Goal: Task Accomplishment & Management: Manage account settings

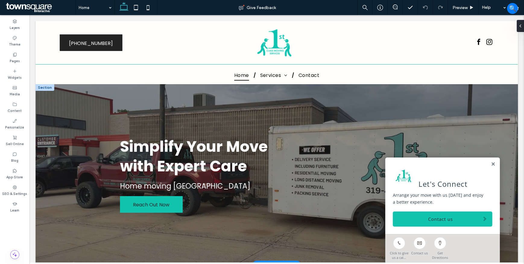
drag, startPoint x: 488, startPoint y: 163, endPoint x: 470, endPoint y: 168, distance: 18.7
click at [490, 163] on link at bounding box center [492, 164] width 5 height 5
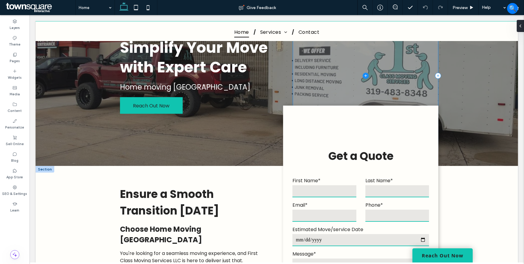
scroll to position [109, 0]
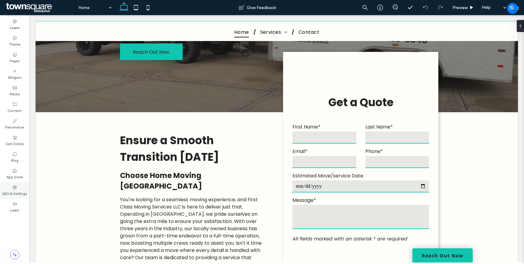
drag, startPoint x: 14, startPoint y: 187, endPoint x: 17, endPoint y: 191, distance: 5.3
click at [14, 187] on icon at bounding box center [14, 187] width 5 height 5
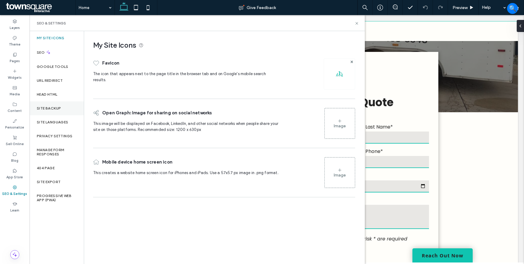
click at [58, 109] on label "Site Backup" at bounding box center [49, 108] width 24 height 4
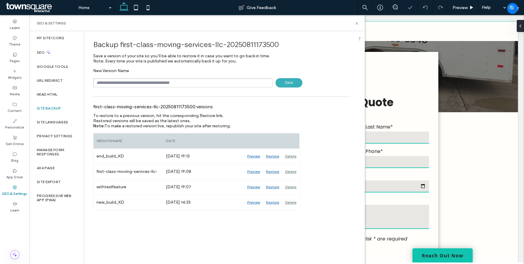
click at [191, 81] on input "text" at bounding box center [182, 82] width 179 height 9
type input "**********"
click at [290, 83] on span "Save" at bounding box center [289, 82] width 27 height 9
click at [356, 24] on use at bounding box center [356, 23] width 2 height 2
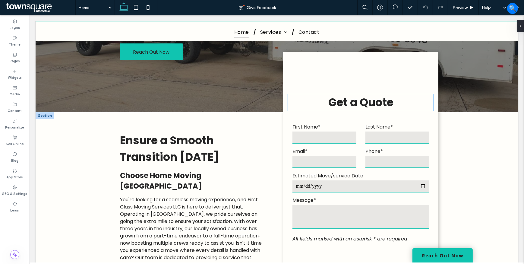
click at [321, 100] on h3 "Get a Quote" at bounding box center [361, 102] width 146 height 17
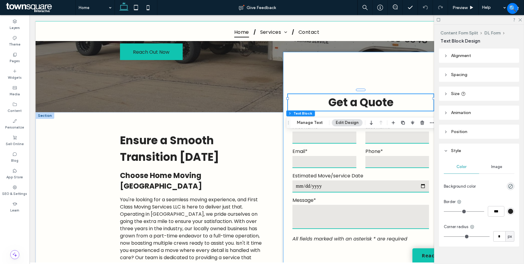
click at [301, 72] on div "**********" at bounding box center [360, 199] width 155 height 294
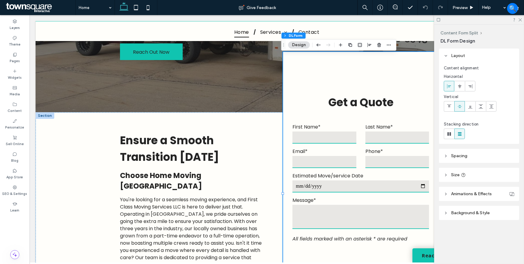
click at [467, 152] on header "Spacing" at bounding box center [479, 156] width 80 height 14
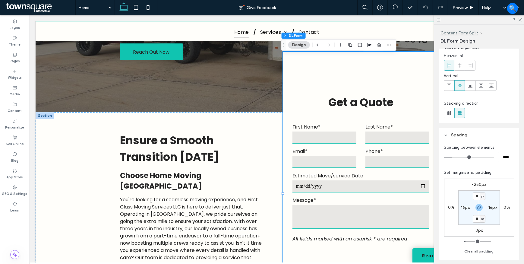
scroll to position [82, 0]
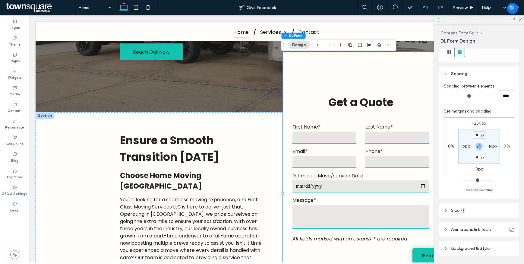
click at [482, 169] on label "0px" at bounding box center [479, 168] width 8 height 5
type input "*"
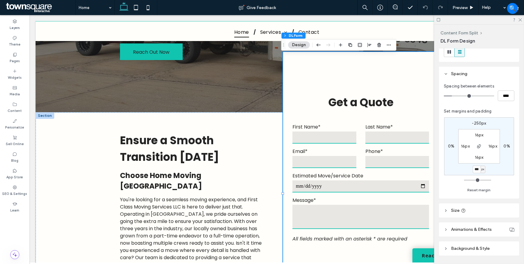
type input "***"
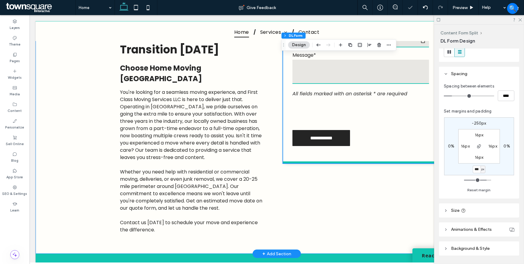
scroll to position [219, 0]
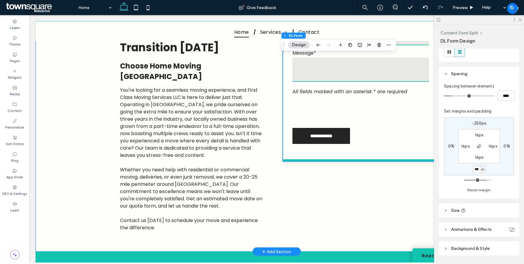
drag, startPoint x: 64, startPoint y: 166, endPoint x: 90, endPoint y: 167, distance: 25.6
click at [64, 166] on div "Ensure a Smooth Transition Today Choose Home Moving Cedar Falls You're looking …" at bounding box center [276, 126] width 482 height 249
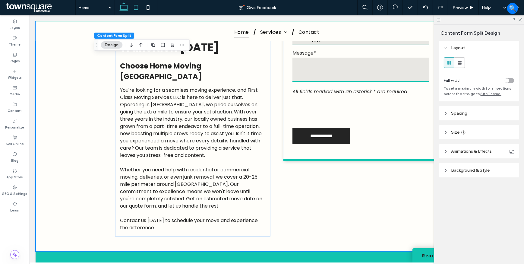
click at [139, 9] on icon at bounding box center [136, 8] width 12 height 12
type input "***"
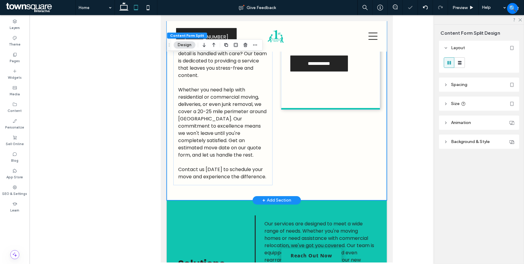
scroll to position [340, 0]
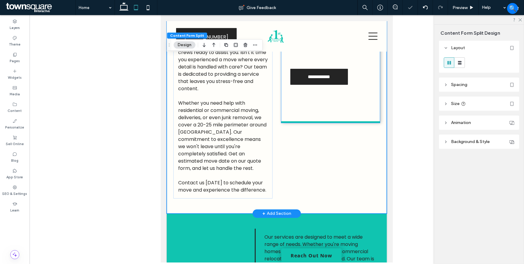
click at [339, 99] on div "**********" at bounding box center [330, 0] width 99 height 245
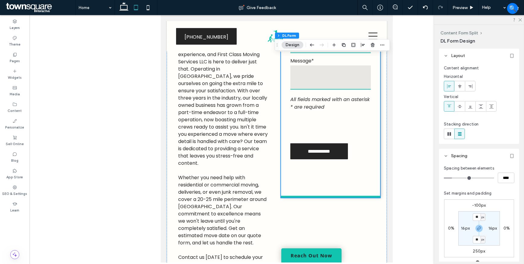
scroll to position [312, 0]
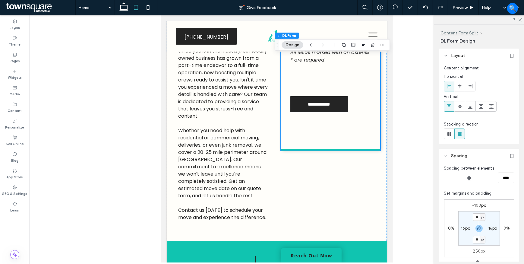
click at [478, 253] on label "250px" at bounding box center [479, 250] width 12 height 5
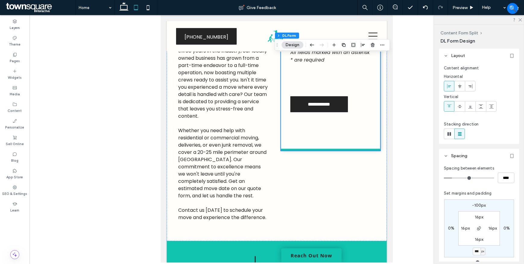
type input "***"
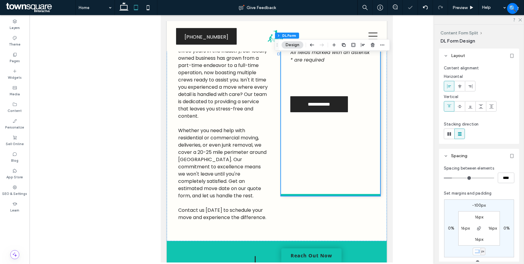
click at [478, 251] on div "*** px" at bounding box center [479, 252] width 13 height 8
drag, startPoint x: 478, startPoint y: 251, endPoint x: 443, endPoint y: 252, distance: 35.0
click at [443, 252] on div "Spacing between elements **** Set margins and padding -100px 0% *** px 0% 16px …" at bounding box center [479, 222] width 80 height 118
type input "***"
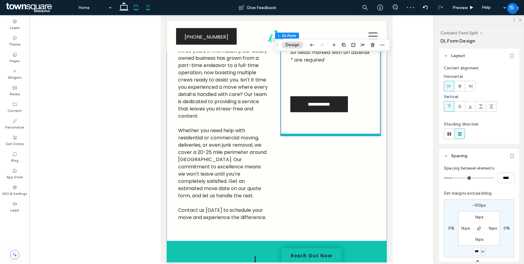
click at [151, 10] on icon at bounding box center [148, 8] width 12 height 12
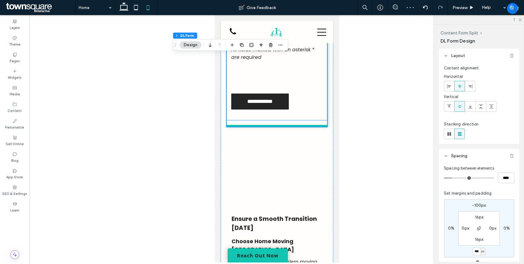
type input "***"
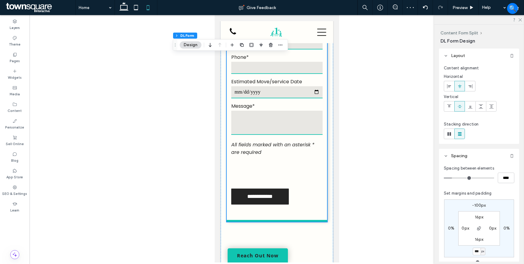
scroll to position [266, 0]
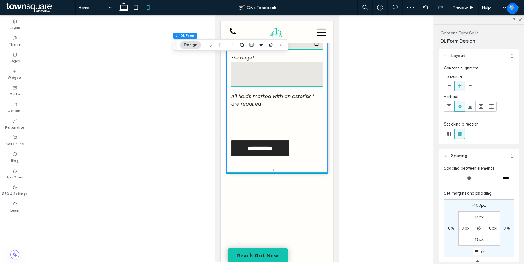
click at [304, 143] on form "**********" at bounding box center [276, 45] width 100 height 242
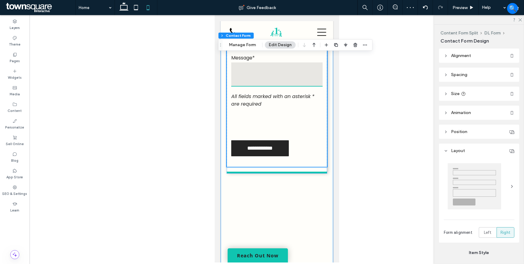
type input "*"
type input "***"
click at [311, 180] on div "Ensure a Smooth Transition Today Choose Home Moving Cedar Falls You're looking …" at bounding box center [276, 227] width 112 height 599
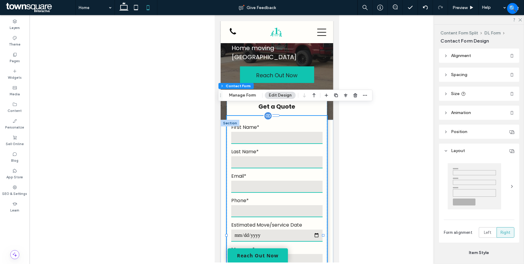
type input "*"
type input "***"
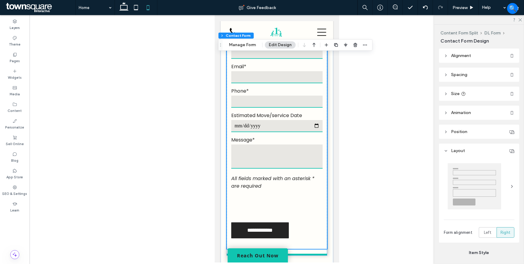
scroll to position [184, 0]
click at [300, 238] on div "**********" at bounding box center [276, 121] width 100 height 268
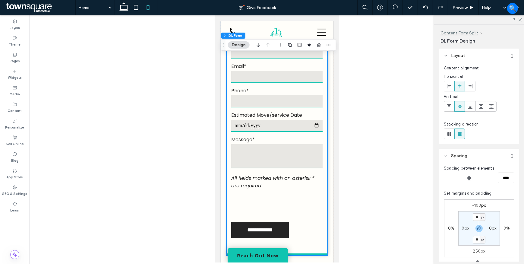
click at [479, 252] on label "250px" at bounding box center [479, 250] width 12 height 5
type input "***"
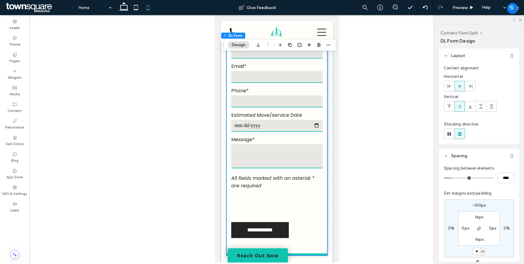
type input "*"
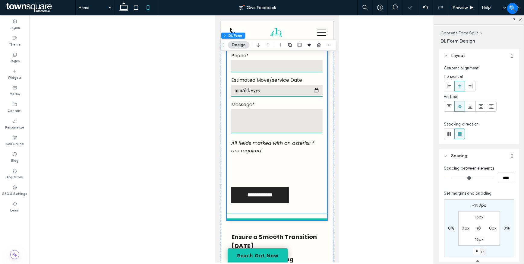
scroll to position [293, 0]
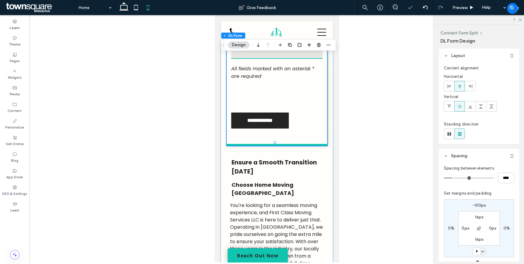
click at [137, 160] on div at bounding box center [277, 138] width 494 height 247
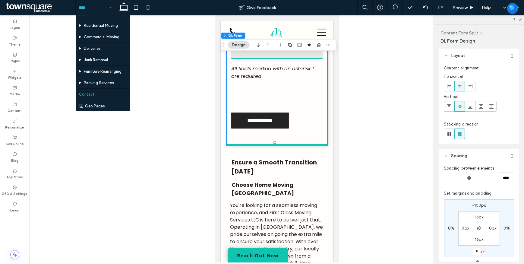
scroll to position [10, 0]
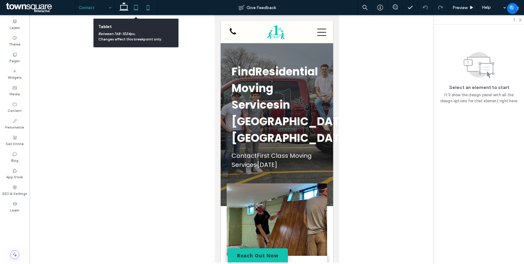
click at [133, 11] on icon at bounding box center [136, 8] width 12 height 12
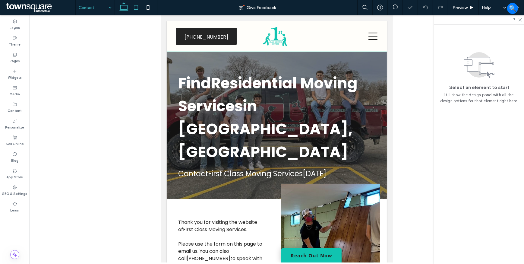
click at [124, 10] on use at bounding box center [123, 6] width 9 height 8
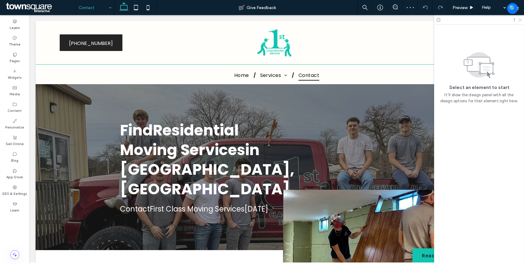
drag, startPoint x: 521, startPoint y: 20, endPoint x: 473, endPoint y: 25, distance: 48.6
click at [521, 20] on icon at bounding box center [520, 19] width 4 height 4
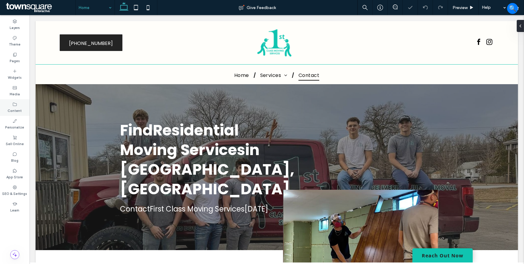
click at [10, 107] on label "Content" at bounding box center [15, 110] width 14 height 7
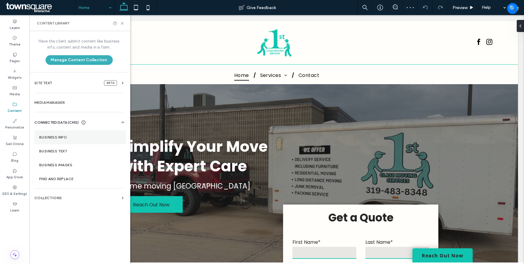
click at [77, 140] on section "Business Info" at bounding box center [80, 137] width 92 height 14
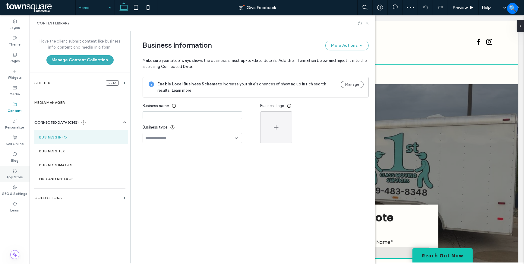
type input "**********"
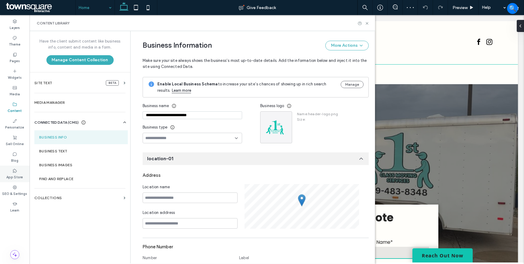
scroll to position [60, 0]
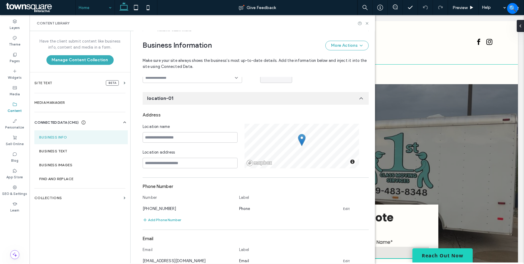
click at [437, 253] on link "Reach Out Now" at bounding box center [442, 255] width 60 height 14
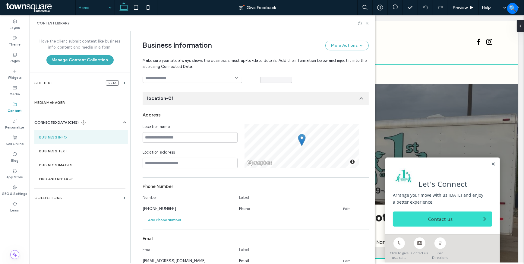
click at [421, 215] on link "Contact us" at bounding box center [442, 218] width 99 height 15
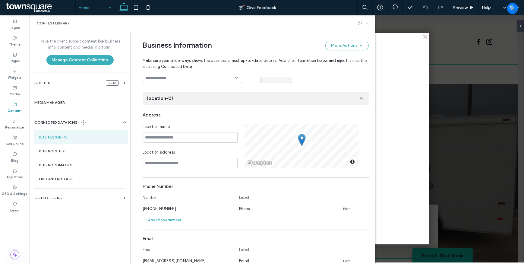
drag, startPoint x: 367, startPoint y: 21, endPoint x: 333, endPoint y: 18, distance: 34.6
click at [367, 21] on icon at bounding box center [367, 23] width 5 height 5
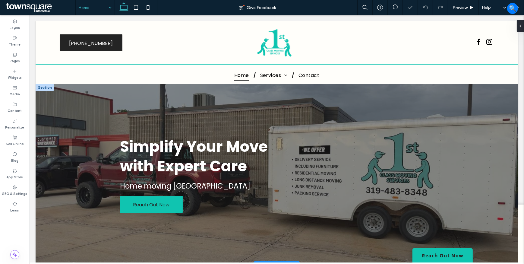
scroll to position [0, 0]
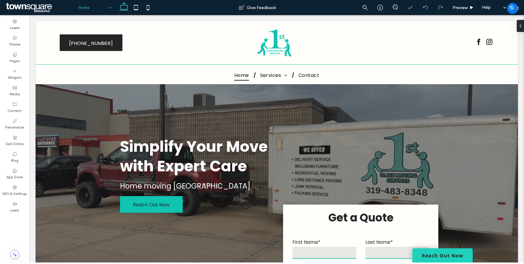
click at [433, 257] on link "Reach Out Now" at bounding box center [442, 255] width 60 height 14
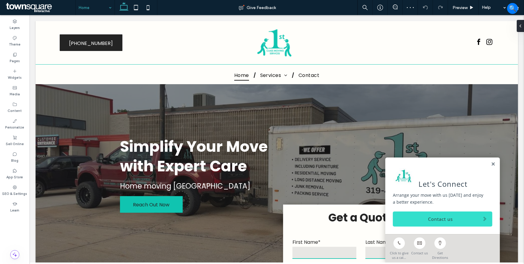
click at [421, 217] on link "Contact us" at bounding box center [442, 218] width 99 height 15
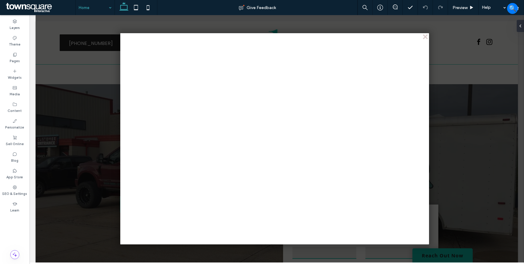
drag, startPoint x: 426, startPoint y: 36, endPoint x: 421, endPoint y: 36, distance: 4.9
click at [425, 36] on div "close" at bounding box center [425, 37] width 5 height 5
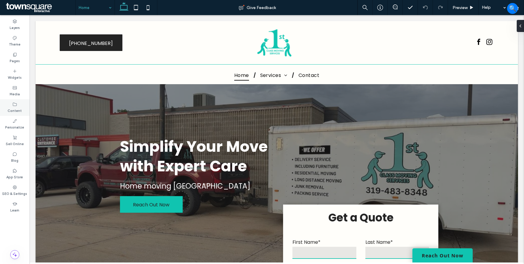
click at [17, 105] on div "Content" at bounding box center [15, 107] width 30 height 17
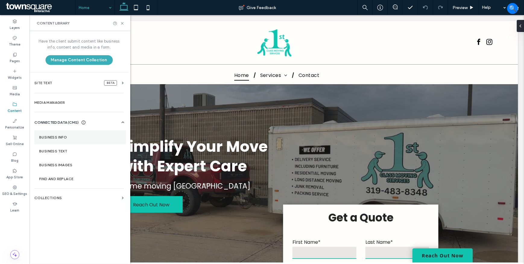
click at [67, 132] on section "Business Info" at bounding box center [80, 137] width 92 height 14
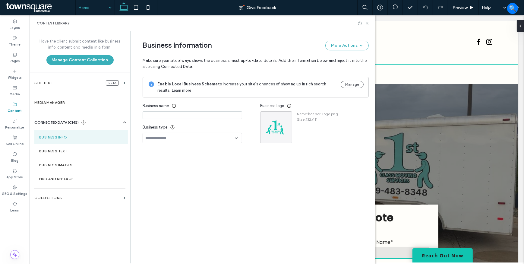
type input "**********"
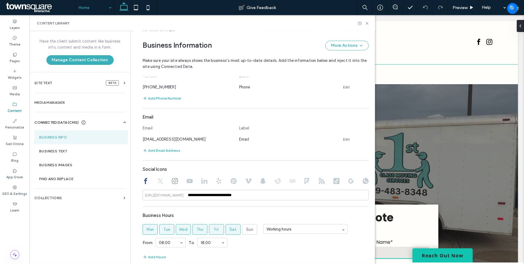
scroll to position [238, 0]
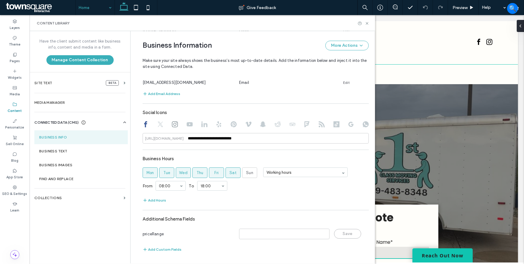
click at [159, 122] on icon at bounding box center [160, 124] width 6 height 6
click at [172, 124] on icon at bounding box center [175, 124] width 6 height 6
type input "**********"
click at [60, 153] on label "Business Text" at bounding box center [81, 151] width 84 height 4
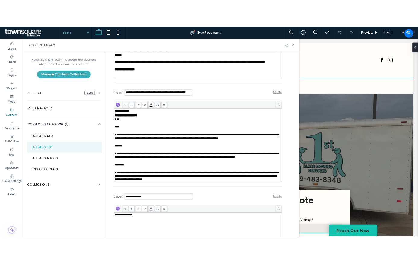
scroll to position [645, 0]
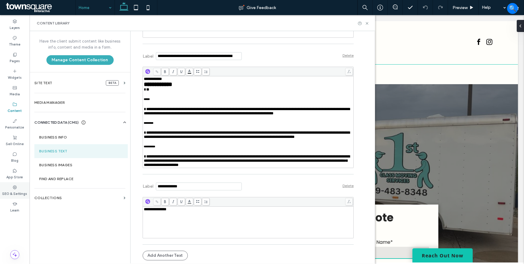
click at [3, 192] on label "SEO & Settings" at bounding box center [14, 193] width 25 height 7
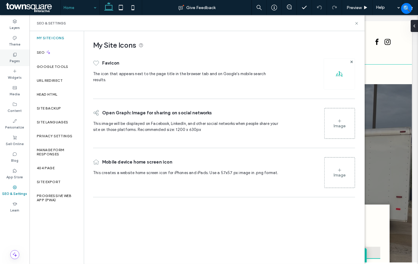
click at [18, 61] on label "Pages" at bounding box center [15, 60] width 10 height 7
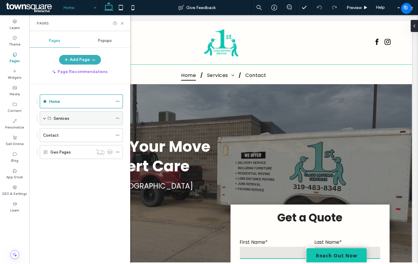
click at [43, 115] on span at bounding box center [44, 118] width 3 height 13
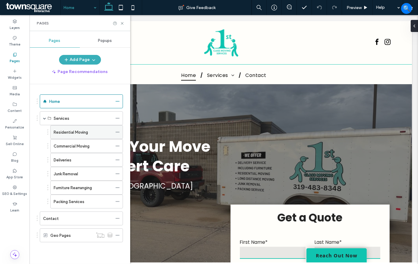
click at [118, 130] on icon at bounding box center [117, 132] width 4 height 4
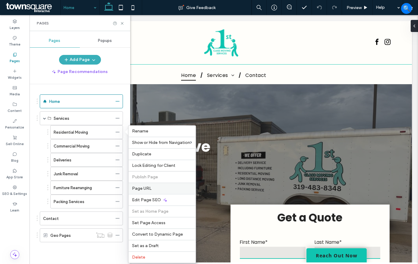
click at [144, 188] on span "Page URL" at bounding box center [142, 188] width 20 height 5
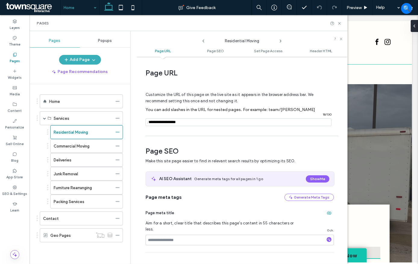
scroll to position [3, 0]
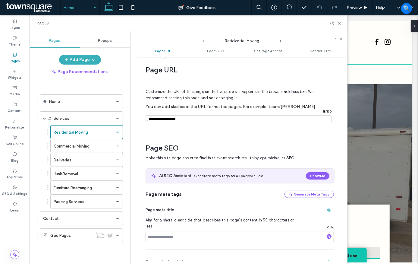
click at [279, 41] on icon at bounding box center [280, 41] width 5 height 5
click at [281, 39] on icon at bounding box center [280, 41] width 5 height 5
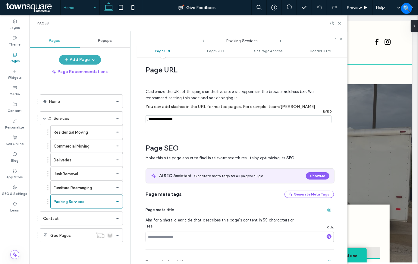
click at [281, 39] on icon at bounding box center [280, 41] width 5 height 5
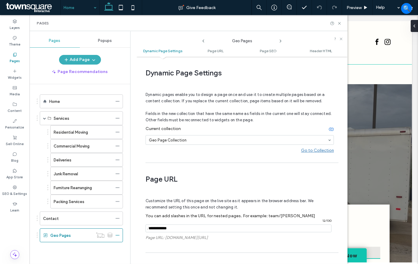
scroll to position [109, 0]
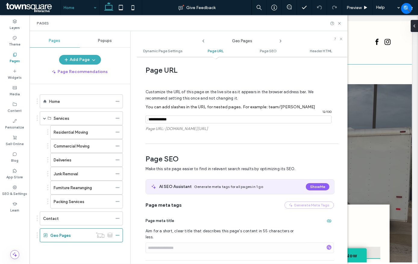
click at [281, 39] on icon at bounding box center [280, 41] width 5 height 5
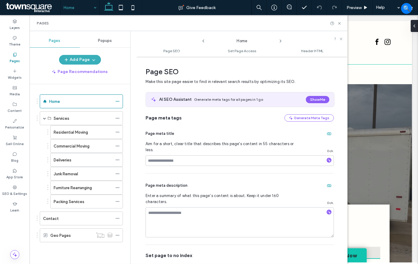
click at [278, 44] on div "Home" at bounding box center [242, 39] width 211 height 11
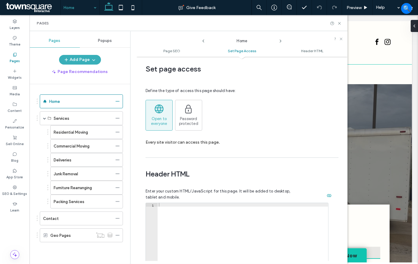
scroll to position [438, 0]
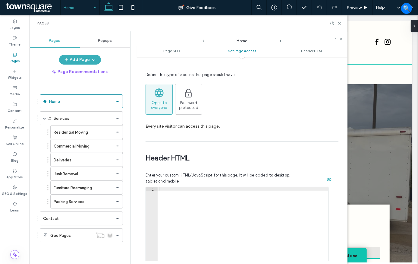
click at [278, 43] on icon at bounding box center [280, 41] width 5 height 5
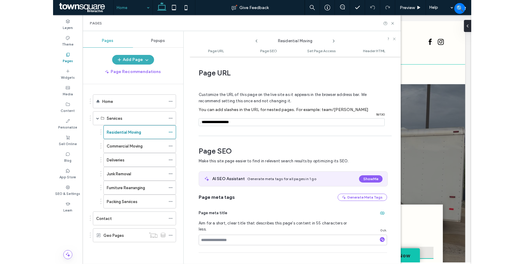
scroll to position [3, 0]
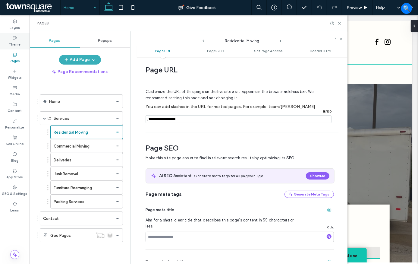
click at [15, 37] on icon at bounding box center [14, 38] width 5 height 5
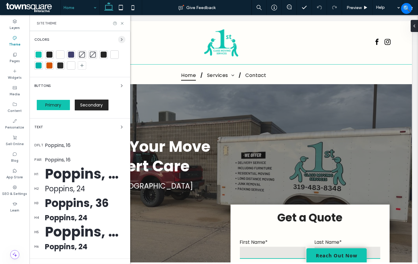
click at [119, 40] on icon "button" at bounding box center [121, 39] width 5 height 5
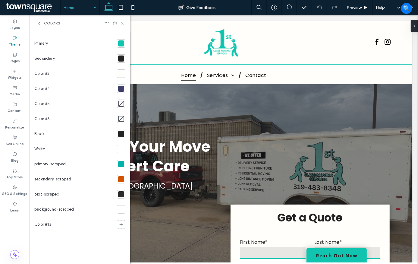
click at [124, 46] on div at bounding box center [121, 43] width 8 height 8
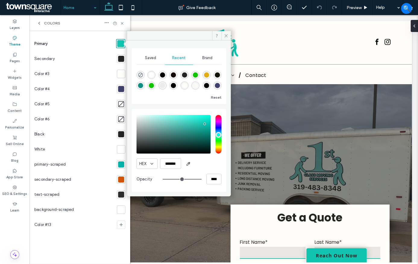
click at [77, 88] on div "Color #4" at bounding box center [74, 88] width 80 height 15
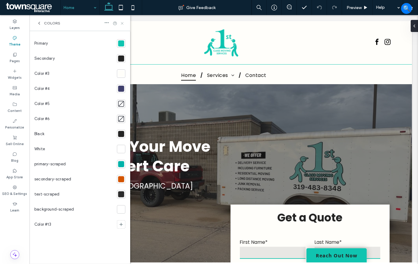
click at [123, 24] on use at bounding box center [122, 23] width 2 height 2
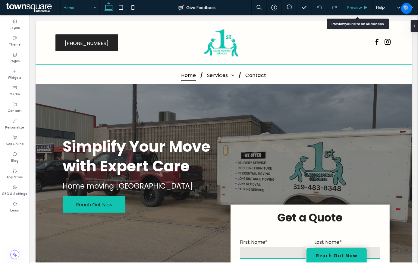
click at [353, 5] on span "Preview" at bounding box center [354, 7] width 15 height 5
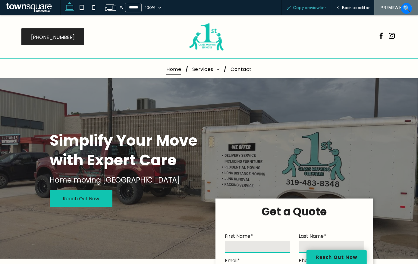
click at [308, 9] on span "Copy preview link" at bounding box center [309, 7] width 33 height 5
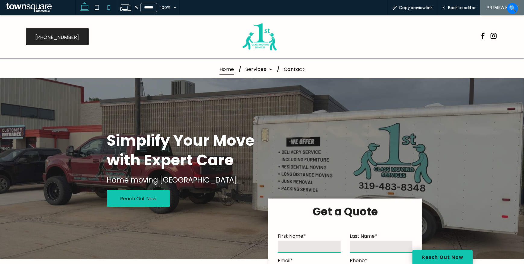
click at [106, 7] on icon at bounding box center [109, 8] width 12 height 12
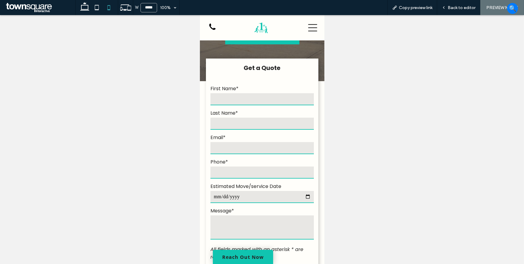
scroll to position [109, 0]
click at [309, 30] on icon at bounding box center [312, 27] width 9 height 9
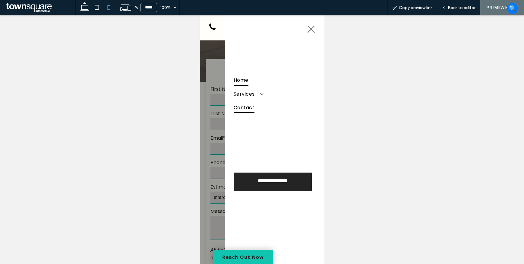
click at [243, 107] on span "Contact" at bounding box center [243, 107] width 21 height 11
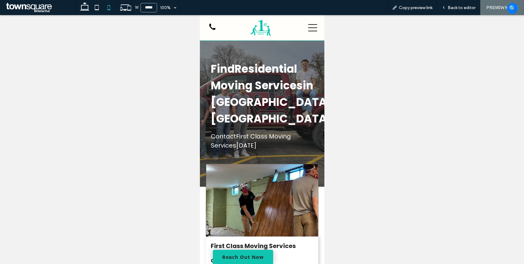
click at [308, 27] on icon at bounding box center [312, 27] width 9 height 9
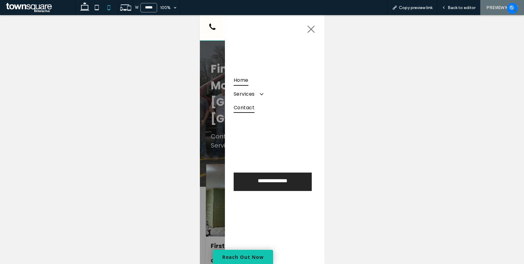
click at [243, 78] on span "Home" at bounding box center [240, 80] width 15 height 11
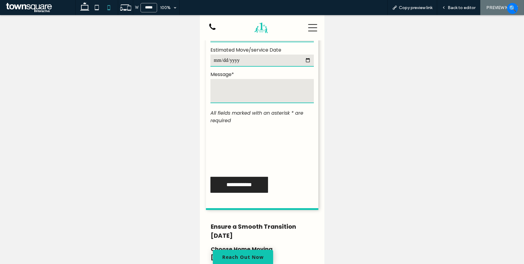
scroll to position [247, 0]
click at [99, 7] on icon at bounding box center [97, 8] width 12 height 12
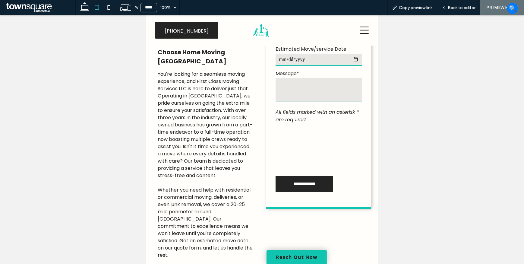
type input "*****"
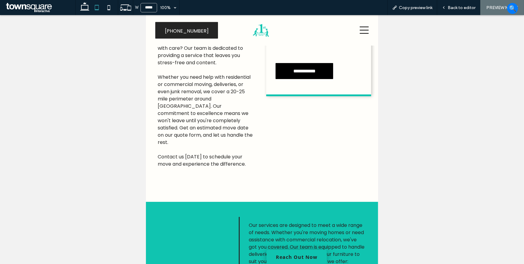
scroll to position [411, 0]
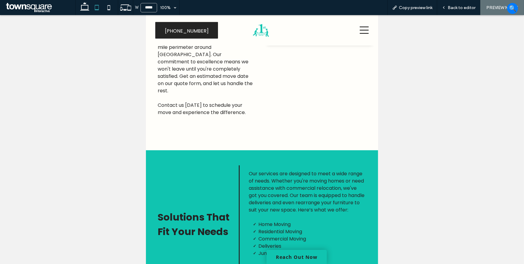
click at [453, 7] on span "Back to editor" at bounding box center [462, 7] width 28 height 5
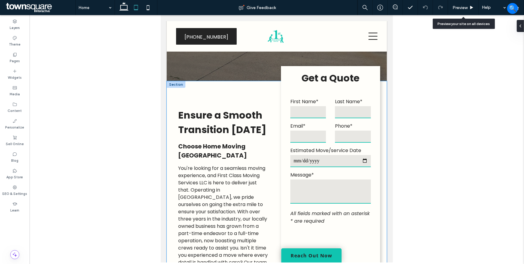
scroll to position [82, 0]
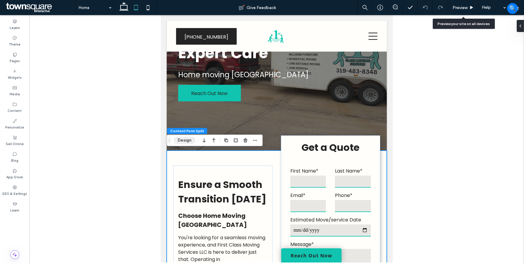
click at [185, 142] on button "Design" at bounding box center [185, 140] width 22 height 7
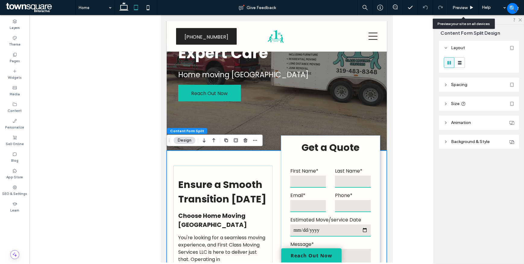
click at [475, 142] on span "Background & Style" at bounding box center [470, 141] width 39 height 5
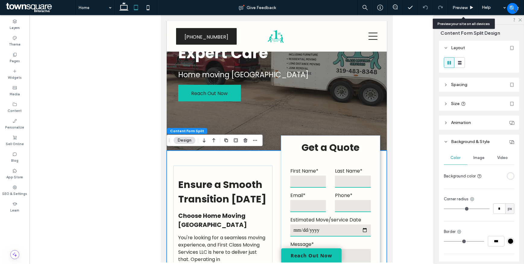
click at [470, 85] on header "Spacing" at bounding box center [479, 84] width 80 height 14
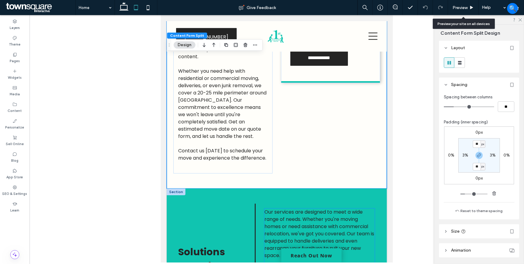
scroll to position [411, 0]
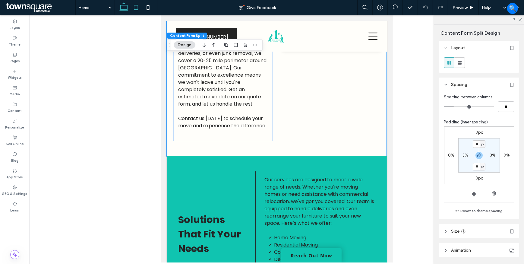
drag, startPoint x: 128, startPoint y: 10, endPoint x: 102, endPoint y: 0, distance: 27.9
click at [128, 10] on use at bounding box center [123, 6] width 9 height 8
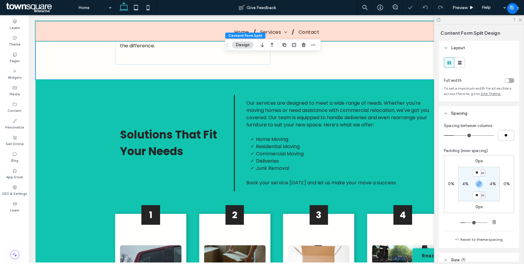
type input "*"
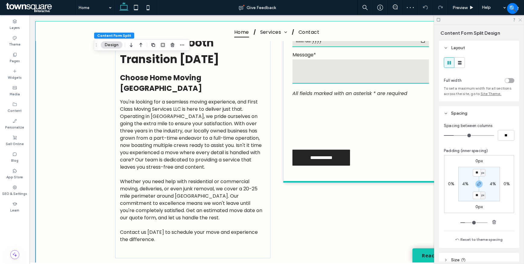
click at [518, 19] on icon at bounding box center [520, 19] width 4 height 4
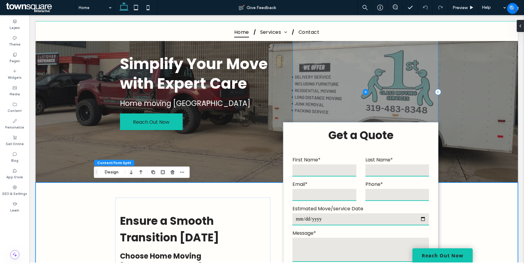
scroll to position [137, 0]
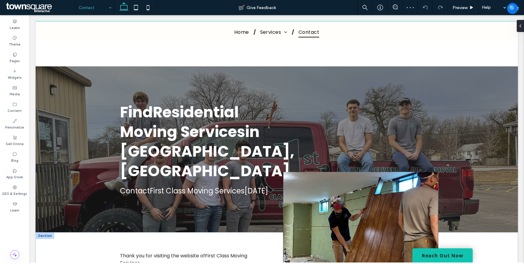
scroll to position [137, 0]
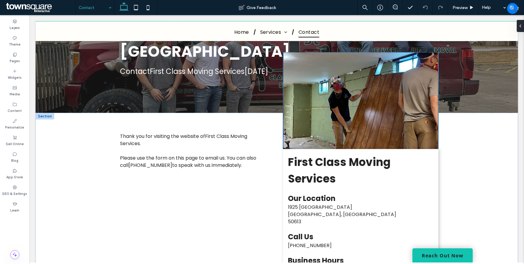
click at [350, 102] on img at bounding box center [360, 100] width 155 height 96
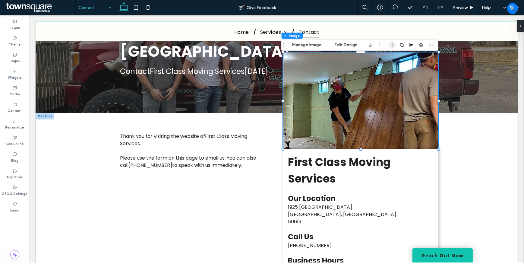
click at [389, 47] on span "button" at bounding box center [392, 44] width 7 height 7
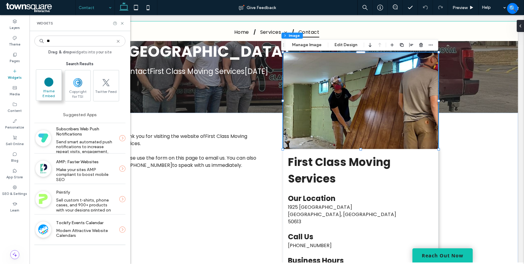
type input "**"
click at [48, 83] on circle at bounding box center [49, 81] width 8 height 8
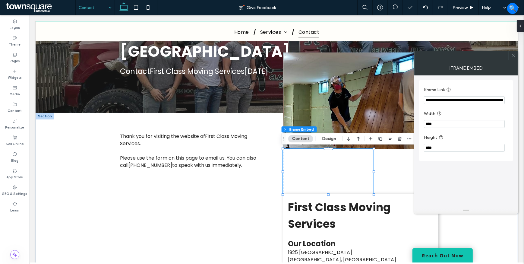
click at [458, 98] on input "**********" at bounding box center [464, 100] width 81 height 8
paste input "Iframe Link"
type input "**********"
click at [344, 100] on img at bounding box center [360, 100] width 155 height 96
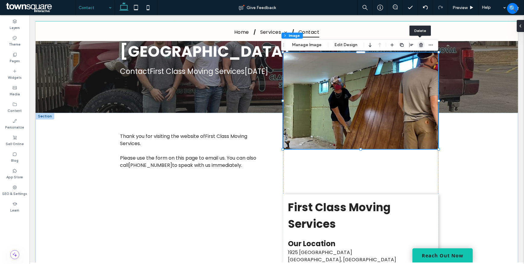
drag, startPoint x: 416, startPoint y: 46, endPoint x: 374, endPoint y: 85, distance: 57.4
click at [418, 46] on span "button" at bounding box center [421, 44] width 7 height 7
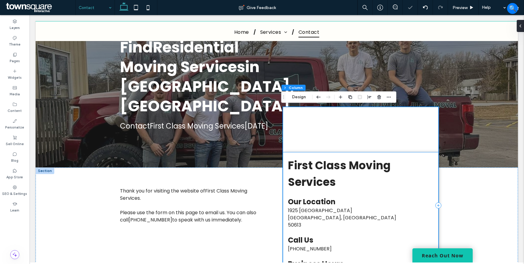
scroll to position [82, 0]
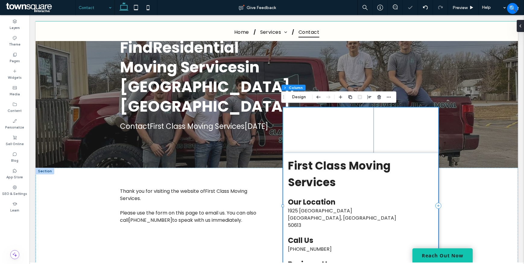
click at [345, 121] on div at bounding box center [328, 129] width 90 height 45
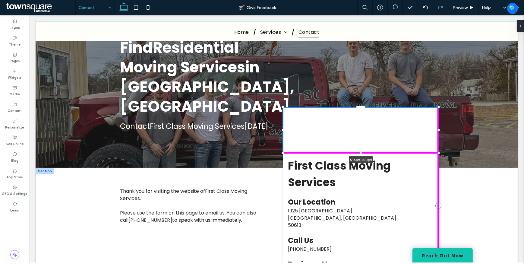
drag, startPoint x: 372, startPoint y: 129, endPoint x: 436, endPoint y: 135, distance: 64.2
click at [283, 108] on div at bounding box center [283, 107] width 0 height 0
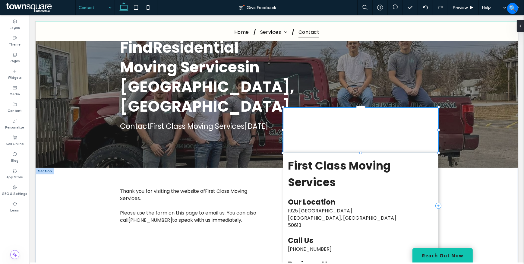
type input "***"
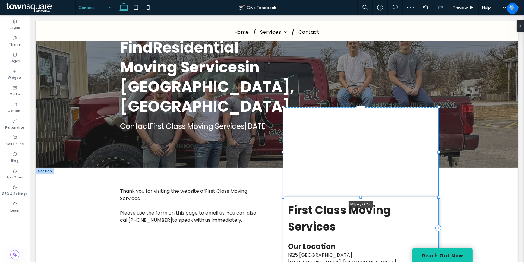
drag, startPoint x: 361, startPoint y: 159, endPoint x: 368, endPoint y: 197, distance: 37.8
click at [368, 197] on div "Thank you for visiting the website of First Class Moving Services . Please use …" at bounding box center [277, 260] width 362 height 185
type input "***"
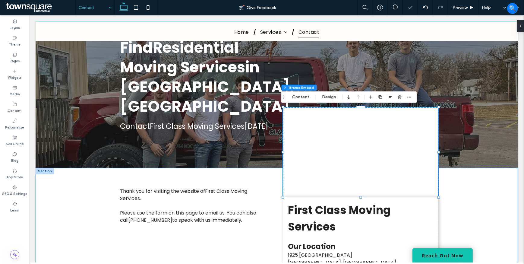
click at [440, 195] on div "Thank you for visiting the website of First Class Moving Services . Please use …" at bounding box center [277, 260] width 362 height 185
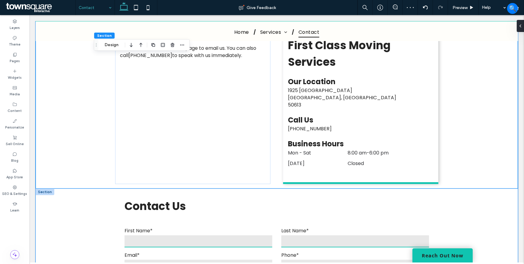
scroll to position [137, 0]
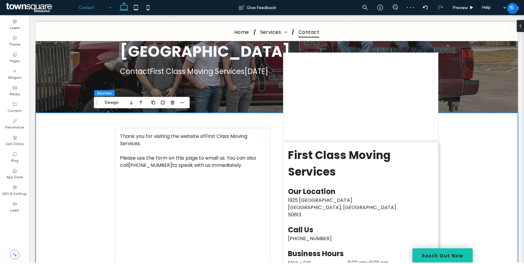
click at [471, 174] on div "Thank you for visiting the website of First Class Moving Services . Please use …" at bounding box center [276, 205] width 482 height 185
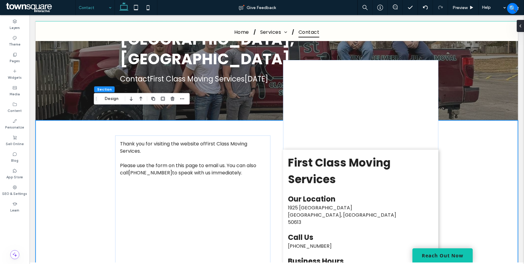
scroll to position [55, 0]
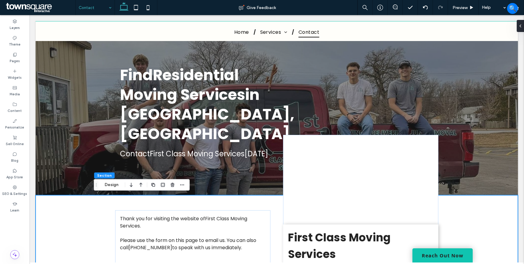
click at [14, 190] on label "SEO & Settings" at bounding box center [14, 193] width 25 height 7
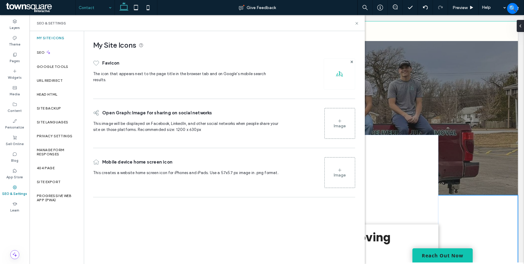
click at [359, 23] on div "SEO & Settings" at bounding box center [197, 23] width 335 height 16
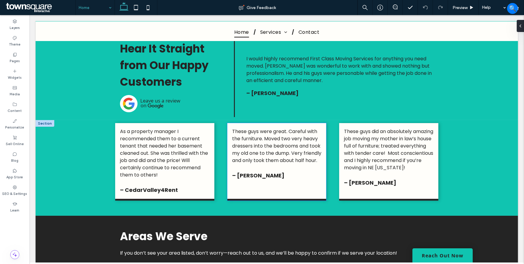
scroll to position [1069, 0]
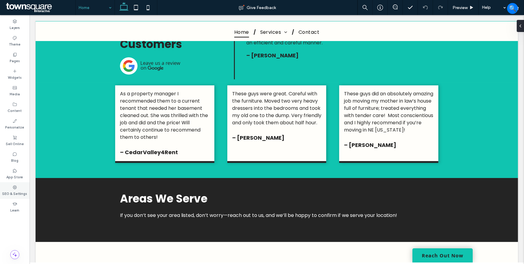
click at [12, 190] on label "SEO & Settings" at bounding box center [14, 193] width 25 height 7
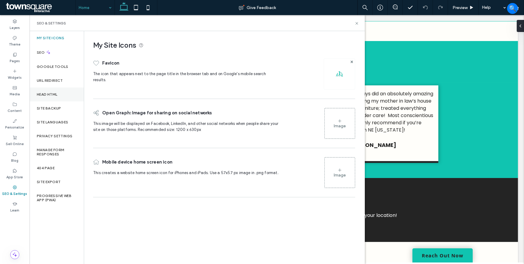
click at [51, 93] on label "Head HTML" at bounding box center [47, 94] width 21 height 4
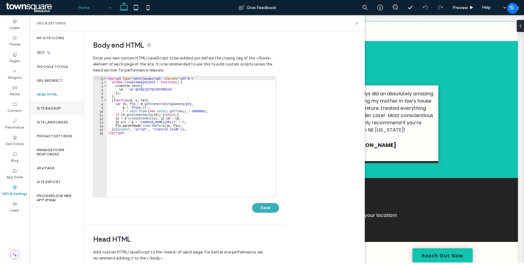
click at [57, 109] on label "Site Backup" at bounding box center [49, 108] width 24 height 4
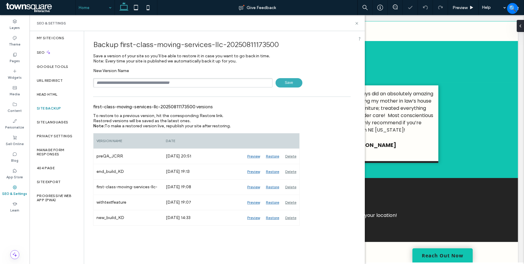
click at [143, 79] on input "text" at bounding box center [182, 82] width 179 height 9
type input "**********"
click at [282, 81] on span "Save" at bounding box center [289, 82] width 27 height 9
click at [137, 84] on input "text" at bounding box center [182, 82] width 179 height 9
type input "**********"
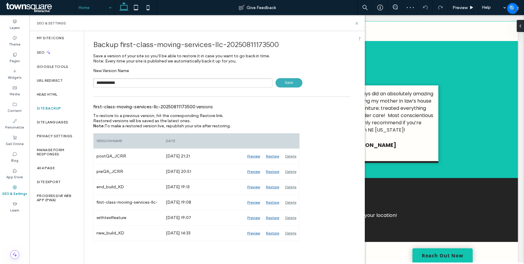
click at [292, 85] on span "Save" at bounding box center [289, 82] width 27 height 9
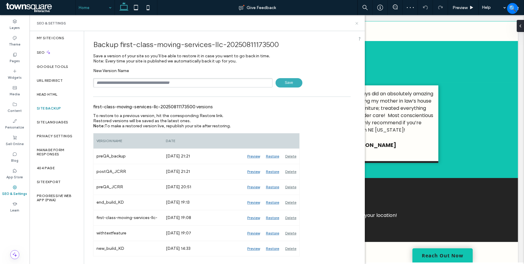
click at [357, 22] on icon at bounding box center [357, 23] width 5 height 5
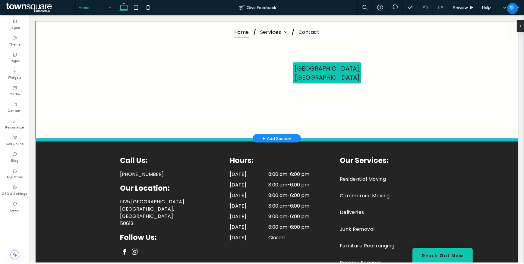
scroll to position [1315, 0]
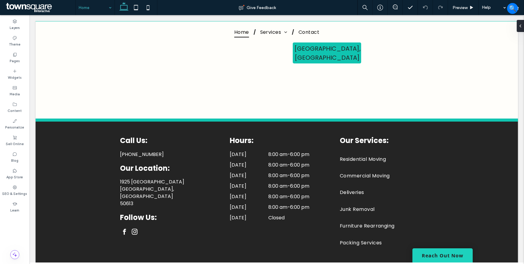
click at [431, 256] on link "Reach Out Now" at bounding box center [442, 255] width 60 height 14
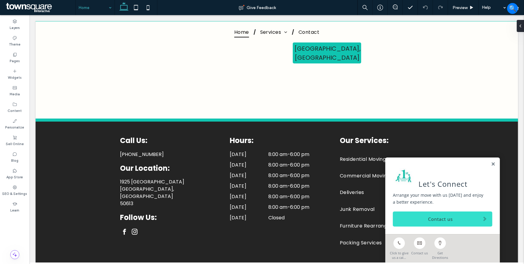
click at [440, 223] on link "Contact us" at bounding box center [442, 218] width 99 height 15
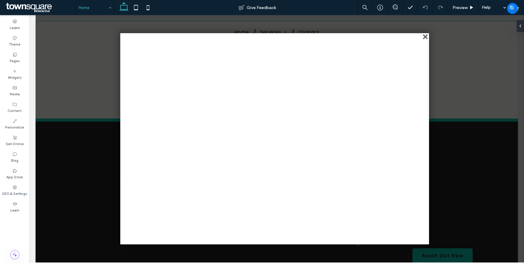
click at [424, 38] on div "close" at bounding box center [425, 37] width 5 height 5
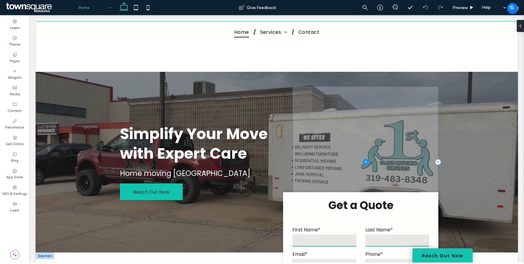
scroll to position [0, 0]
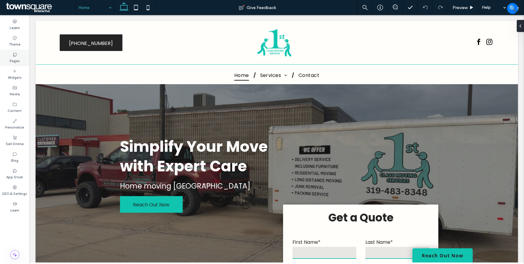
click at [12, 57] on label "Pages" at bounding box center [15, 60] width 10 height 7
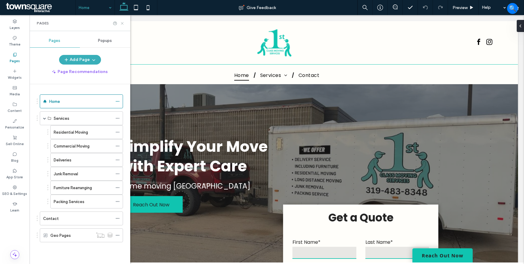
click at [121, 23] on icon at bounding box center [122, 23] width 5 height 5
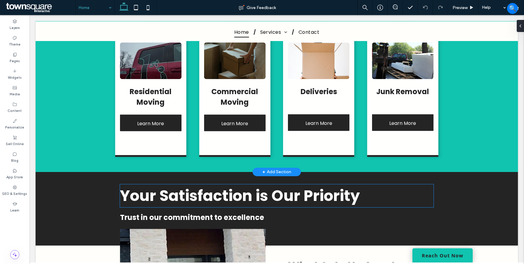
scroll to position [685, 0]
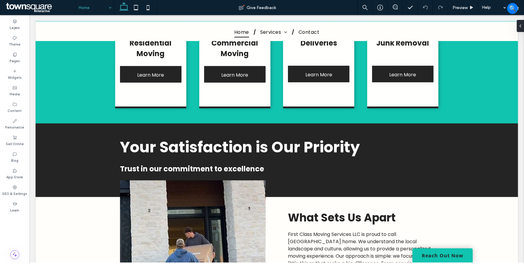
drag, startPoint x: 114, startPoint y: 7, endPoint x: 110, endPoint y: 10, distance: 4.5
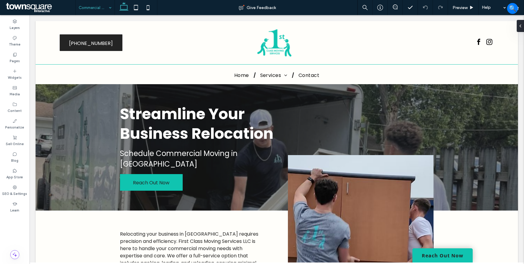
click at [88, 9] on input at bounding box center [94, 7] width 30 height 15
click at [12, 188] on div "SEO & Settings" at bounding box center [15, 190] width 30 height 17
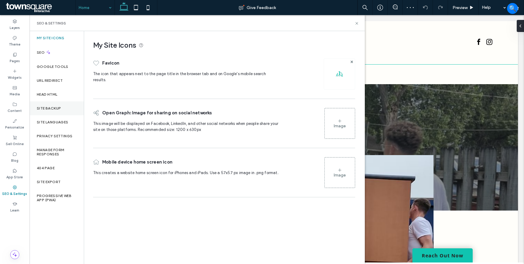
click at [54, 104] on div "Site Backup" at bounding box center [57, 108] width 54 height 14
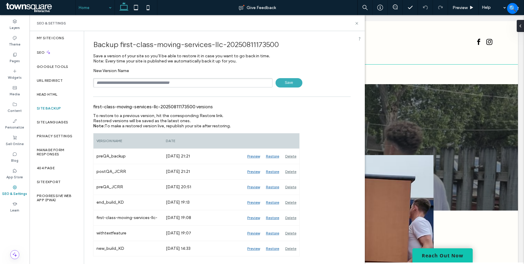
click at [35, 6] on span at bounding box center [40, 8] width 71 height 12
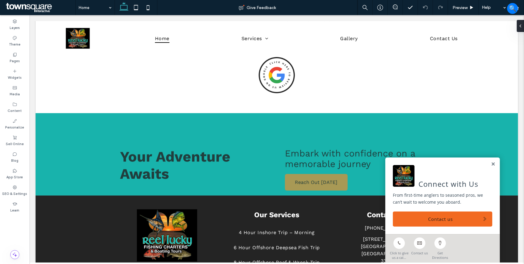
scroll to position [970, 0]
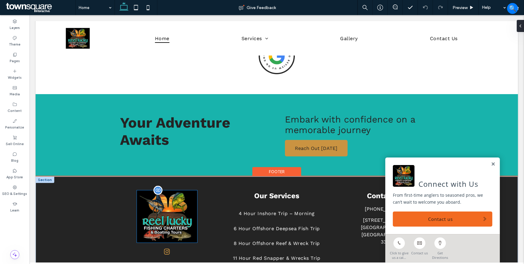
click at [178, 190] on img at bounding box center [167, 216] width 60 height 52
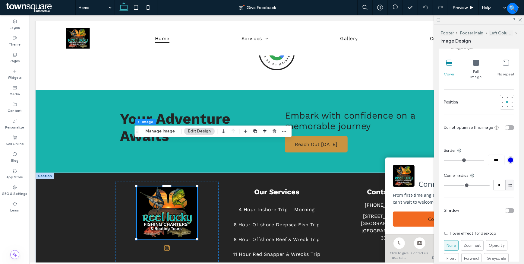
scroll to position [208, 0]
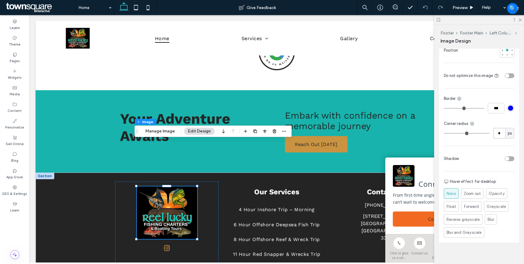
click at [500, 129] on input "*" at bounding box center [499, 133] width 12 height 11
type input "**"
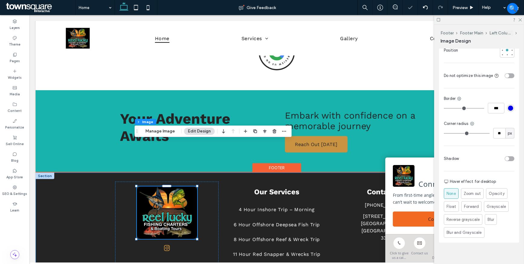
click at [61, 192] on div "Our Services 4 Hour Inshore Trip – Morning 6 Hour Offshore Deepsea Fish Trip 8 …" at bounding box center [276, 220] width 482 height 97
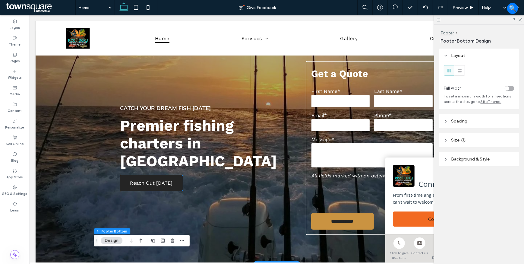
scroll to position [0, 0]
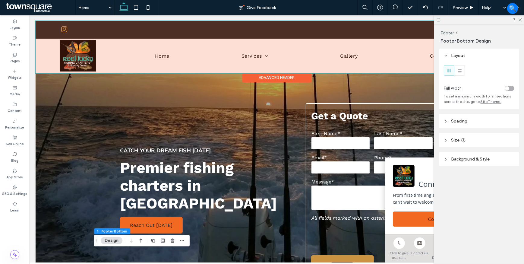
click at [81, 55] on div at bounding box center [276, 47] width 482 height 52
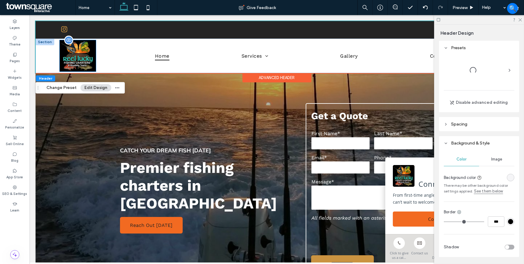
click at [81, 53] on img at bounding box center [77, 55] width 36 height 31
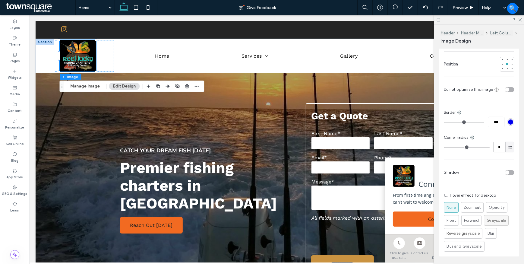
scroll to position [208, 0]
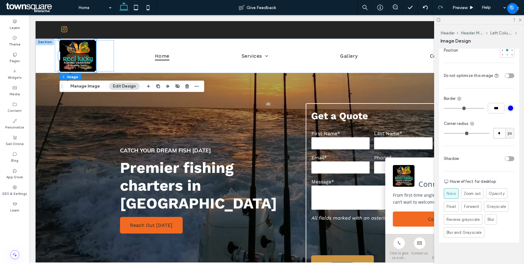
click at [496, 128] on input "*" at bounding box center [499, 133] width 12 height 11
type input "**"
click at [201, 127] on div "Catch Your Dream Fish Today Premier fishing charters in Saint Petersburg Reach …" at bounding box center [207, 190] width 184 height 174
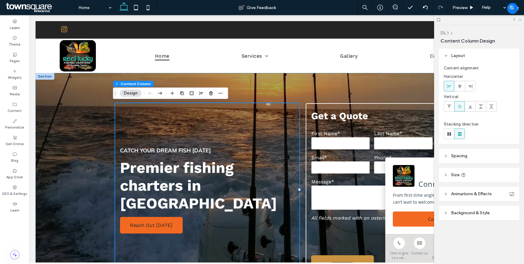
click at [519, 21] on use at bounding box center [520, 19] width 3 height 3
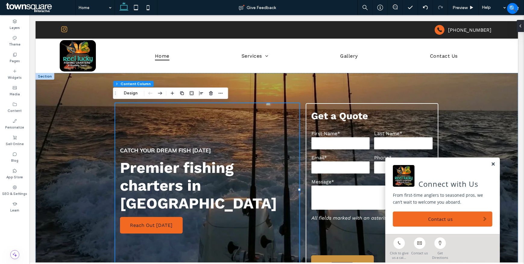
click at [490, 163] on link at bounding box center [492, 164] width 5 height 5
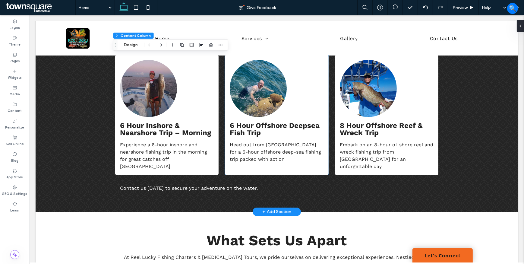
scroll to position [685, 0]
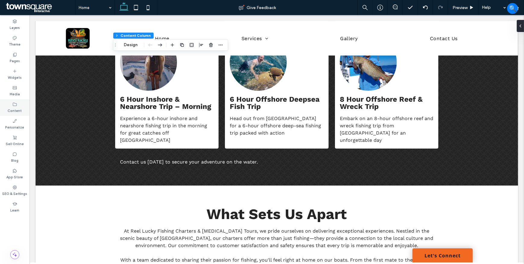
click at [15, 102] on span at bounding box center [14, 104] width 5 height 5
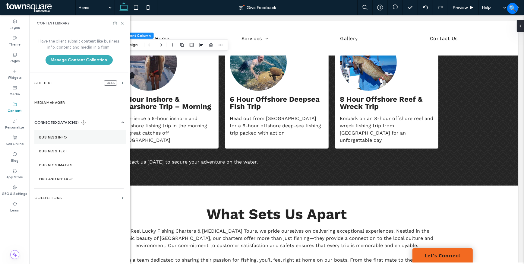
click at [53, 133] on section "Business Info" at bounding box center [80, 137] width 92 height 14
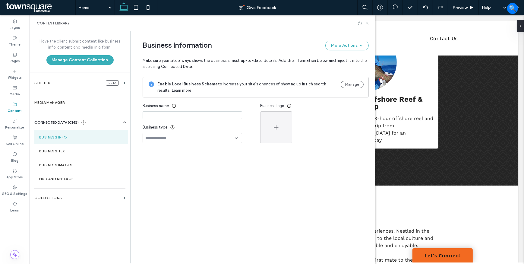
type input "**********"
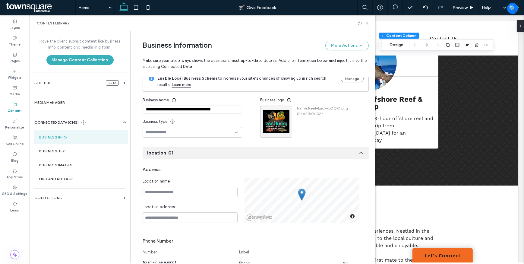
scroll to position [5, 0]
click at [13, 57] on label "Pages" at bounding box center [15, 60] width 10 height 7
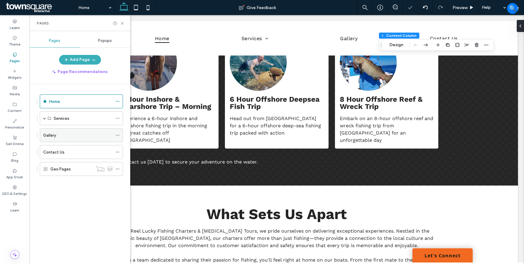
click at [115, 137] on div "Gallery" at bounding box center [81, 135] width 83 height 14
click at [117, 134] on icon at bounding box center [117, 135] width 4 height 4
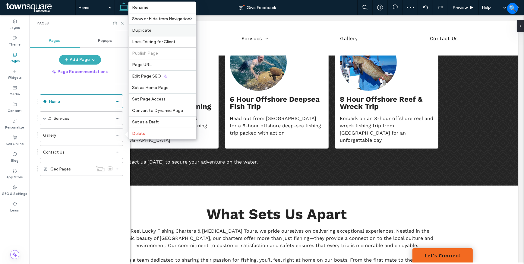
click at [151, 32] on label "Duplicate" at bounding box center [162, 30] width 60 height 5
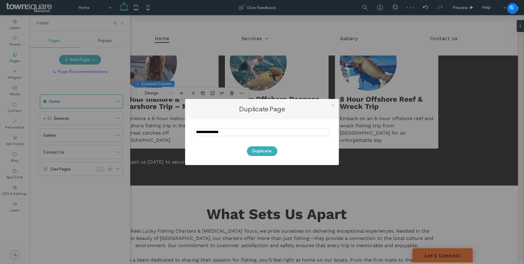
click at [333, 103] on icon at bounding box center [333, 105] width 5 height 5
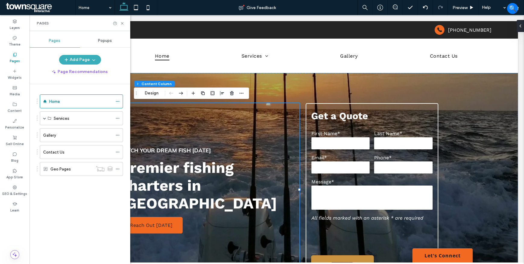
scroll to position [0, 0]
click at [119, 136] on icon at bounding box center [117, 135] width 4 height 4
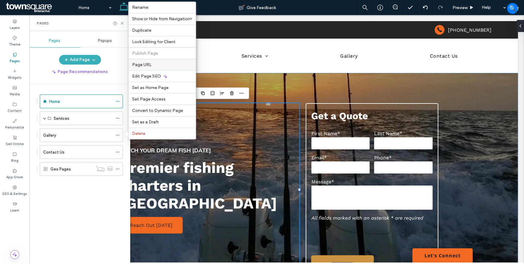
click at [160, 61] on div "Page URL" at bounding box center [161, 64] width 67 height 11
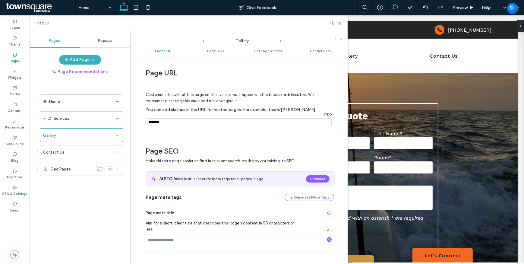
scroll to position [3, 0]
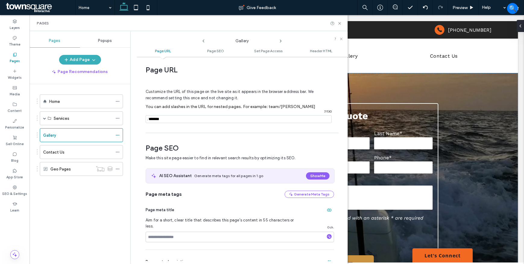
click at [277, 42] on div "Gallery" at bounding box center [242, 39] width 72 height 9
click at [279, 40] on icon at bounding box center [280, 41] width 5 height 5
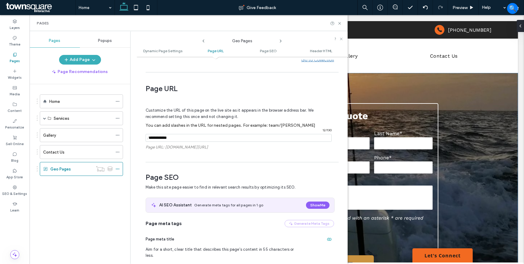
scroll to position [109, 0]
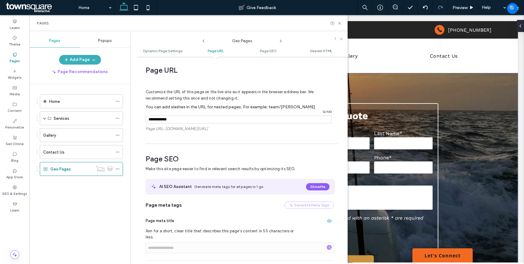
click at [279, 40] on icon at bounding box center [280, 41] width 5 height 5
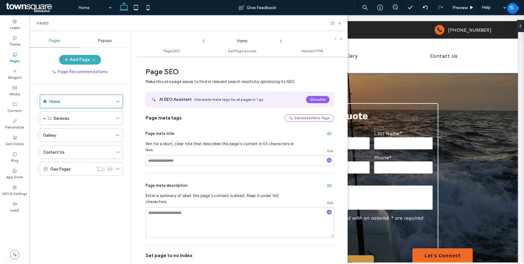
click at [279, 40] on icon at bounding box center [280, 41] width 5 height 5
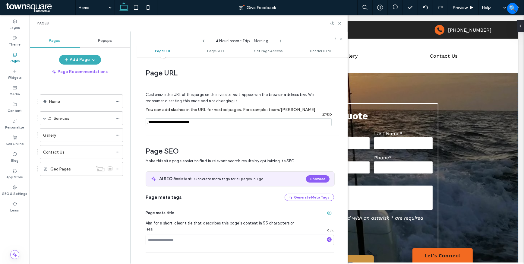
scroll to position [3, 0]
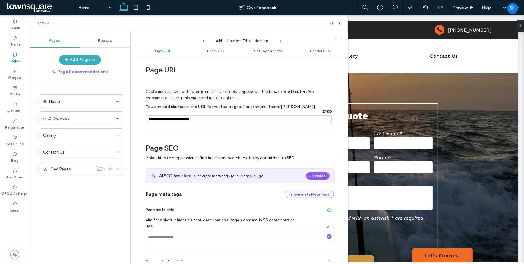
click at [203, 42] on icon at bounding box center [203, 41] width 5 height 5
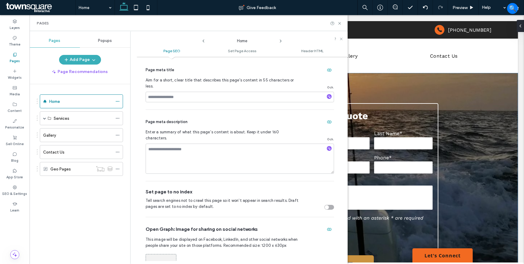
scroll to position [0, 0]
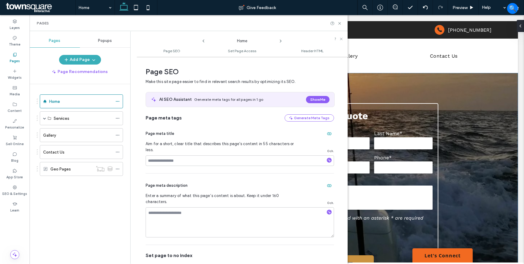
click at [282, 39] on icon at bounding box center [280, 41] width 5 height 5
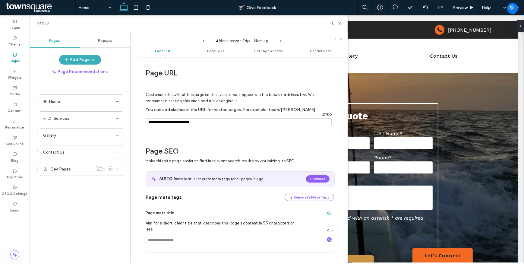
scroll to position [3, 0]
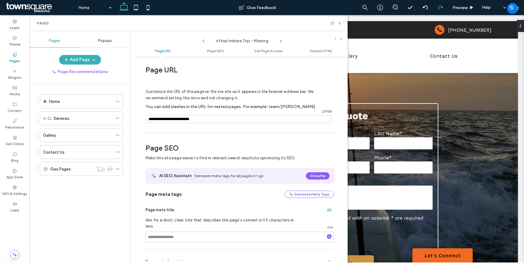
click at [280, 40] on icon at bounding box center [280, 41] width 5 height 5
click at [204, 41] on icon at bounding box center [203, 41] width 5 height 5
click at [283, 39] on icon at bounding box center [280, 41] width 5 height 5
click at [45, 118] on span at bounding box center [44, 118] width 3 height 3
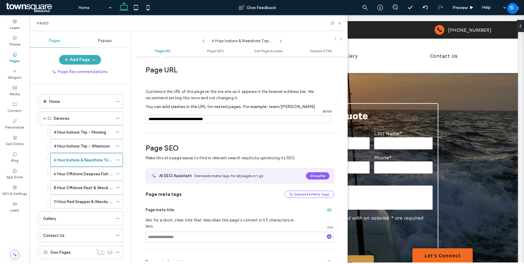
click at [203, 40] on use at bounding box center [204, 40] width 2 height 3
click at [203, 38] on span at bounding box center [203, 40] width 5 height 8
click at [203, 43] on icon at bounding box center [203, 41] width 5 height 5
click at [280, 41] on icon at bounding box center [280, 41] width 5 height 5
click at [280, 40] on use at bounding box center [280, 41] width 1 height 2
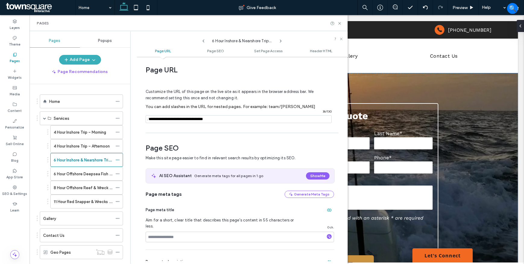
click at [280, 40] on use at bounding box center [280, 41] width 1 height 2
click at [279, 41] on icon at bounding box center [280, 41] width 5 height 5
click at [203, 42] on icon at bounding box center [203, 41] width 5 height 5
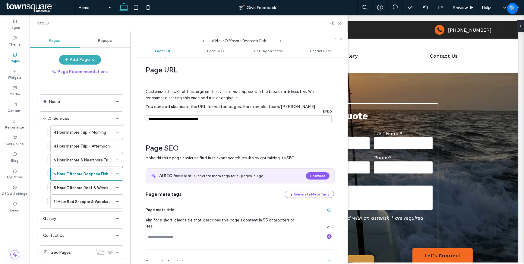
click at [203, 42] on icon at bounding box center [203, 41] width 5 height 5
click at [151, 119] on input "notEmpty" at bounding box center [239, 119] width 186 height 8
type input "**********"
click at [199, 132] on div "Page URL Customize the URL of this page on the live site as it appears in the b…" at bounding box center [242, 160] width 211 height 201
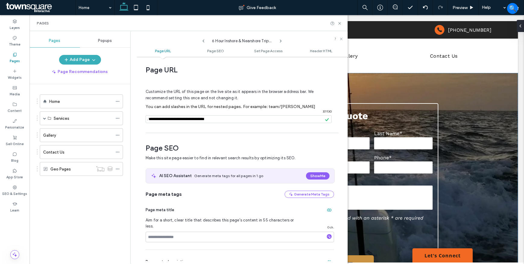
click at [202, 39] on icon at bounding box center [203, 41] width 5 height 5
click at [150, 119] on input "notEmpty" at bounding box center [239, 119] width 186 height 8
type input "**********"
click at [203, 40] on use at bounding box center [204, 40] width 2 height 3
click at [204, 41] on icon at bounding box center [203, 41] width 5 height 5
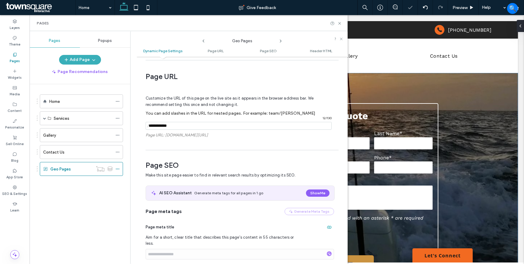
scroll to position [109, 0]
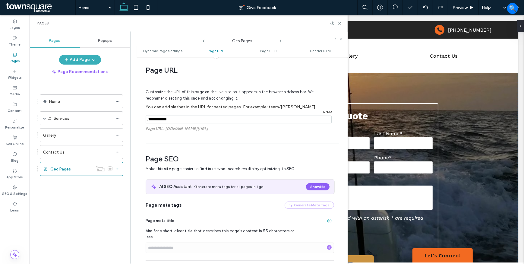
click at [281, 39] on icon at bounding box center [280, 41] width 5 height 5
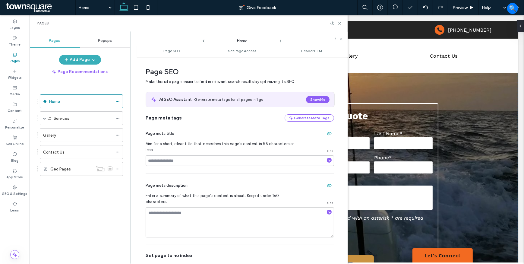
click at [281, 39] on icon at bounding box center [280, 41] width 5 height 5
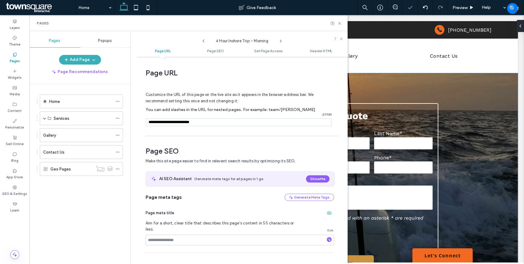
scroll to position [3, 0]
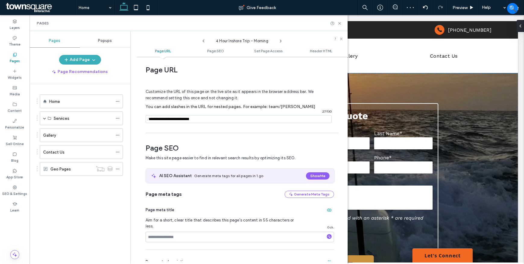
click at [281, 39] on icon at bounding box center [280, 41] width 5 height 5
click at [204, 41] on icon at bounding box center [203, 41] width 5 height 5
click at [280, 40] on icon at bounding box center [280, 41] width 5 height 5
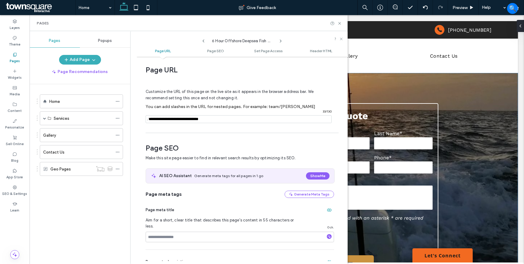
click at [280, 40] on icon at bounding box center [280, 41] width 5 height 5
click at [121, 223] on div "Home Services 4 Hour Inshore Trip – Morning 4 Hour Inshore Trip – Afternoon 6 H…" at bounding box center [83, 172] width 93 height 177
click at [13, 191] on label "SEO & Settings" at bounding box center [14, 193] width 25 height 7
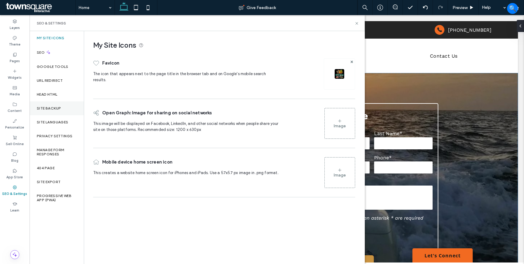
click at [56, 112] on div "Site Backup" at bounding box center [57, 108] width 54 height 14
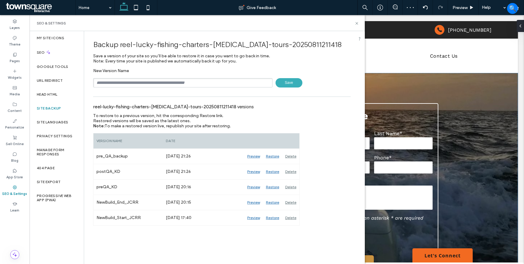
drag, startPoint x: 212, startPoint y: 82, endPoint x: 209, endPoint y: 83, distance: 3.7
click at [212, 82] on input "text" at bounding box center [182, 82] width 179 height 9
type input "**********"
click at [291, 84] on span "Save" at bounding box center [289, 82] width 27 height 9
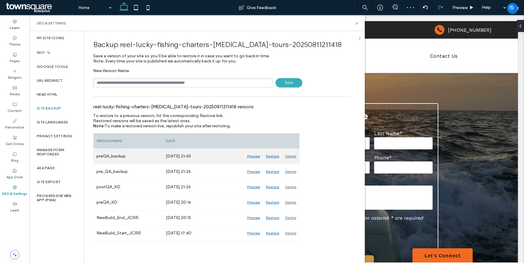
click at [292, 156] on div "Delete" at bounding box center [290, 156] width 17 height 15
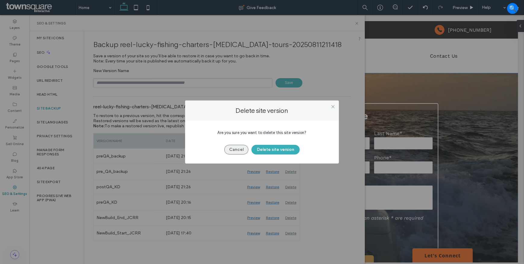
click at [230, 145] on button "Cancel" at bounding box center [236, 150] width 24 height 10
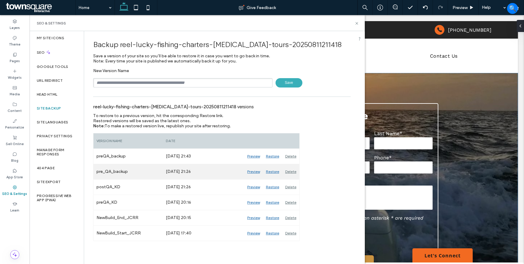
click at [289, 172] on div "Delete" at bounding box center [290, 171] width 17 height 15
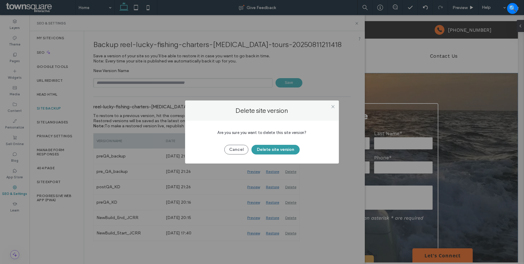
click at [289, 150] on button "Delete site version" at bounding box center [275, 150] width 48 height 10
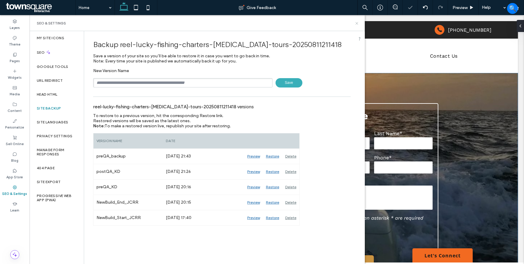
click at [357, 23] on use at bounding box center [356, 23] width 2 height 2
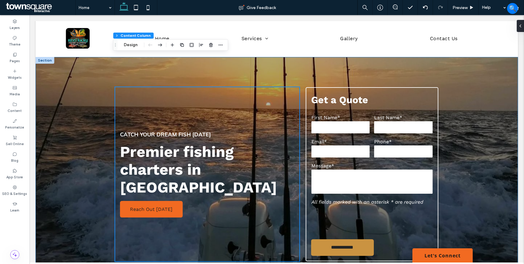
scroll to position [0, 0]
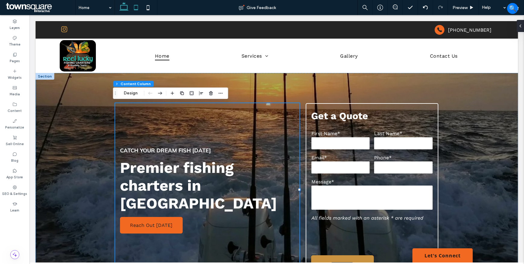
click at [138, 8] on icon at bounding box center [136, 8] width 12 height 12
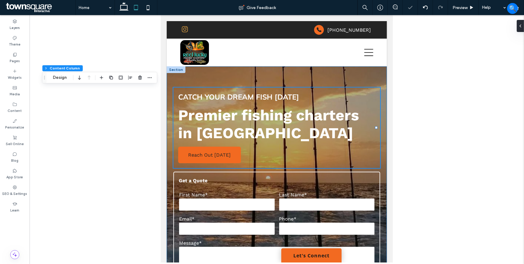
type input "**"
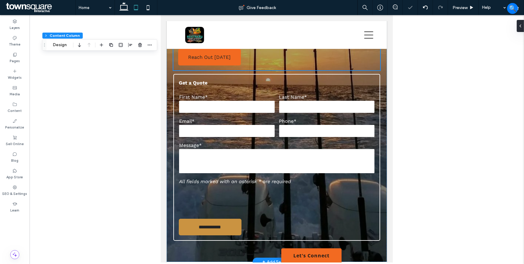
scroll to position [137, 0]
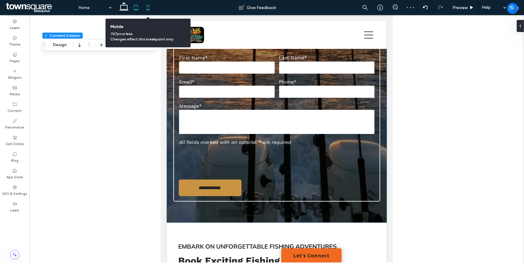
click at [147, 7] on icon at bounding box center [148, 8] width 12 height 12
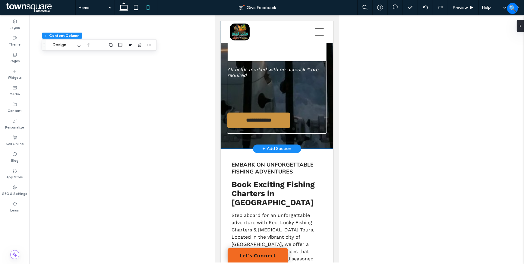
scroll to position [192, 0]
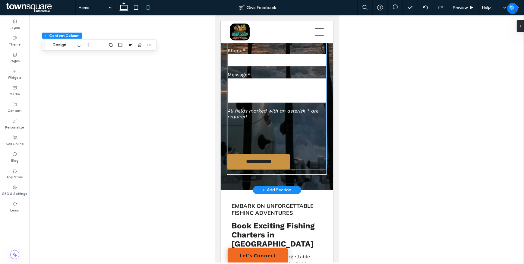
click at [308, 77] on label "Message*" at bounding box center [276, 75] width 99 height 6
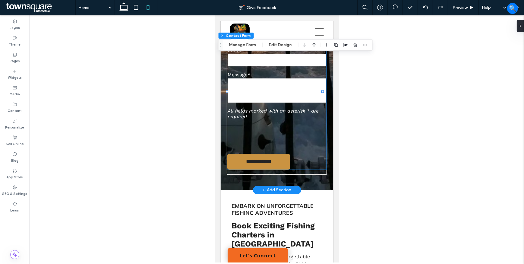
type input "*"
click at [268, 43] on button "Edit Design" at bounding box center [280, 44] width 31 height 7
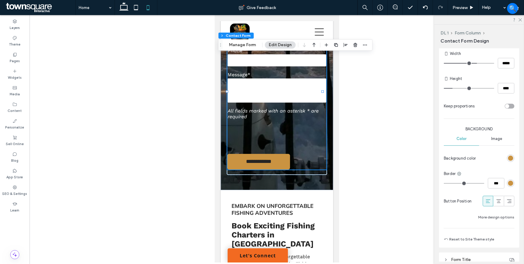
scroll to position [471, 0]
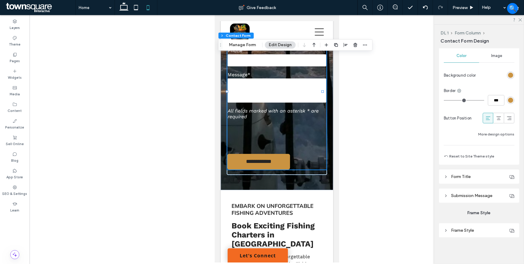
click at [485, 195] on span "Submission Message" at bounding box center [471, 195] width 41 height 5
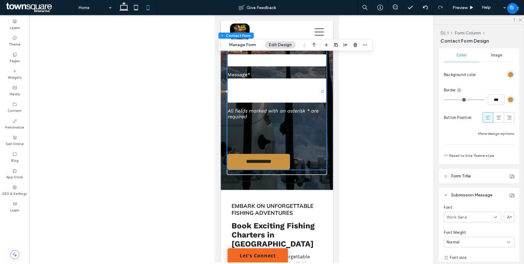
scroll to position [602, 0]
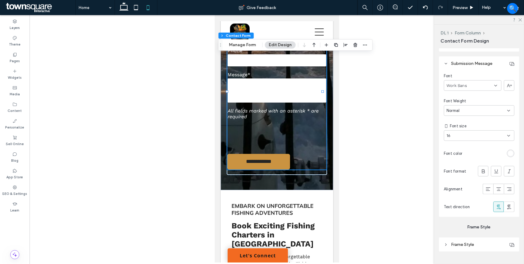
click at [150, 166] on div at bounding box center [277, 138] width 494 height 247
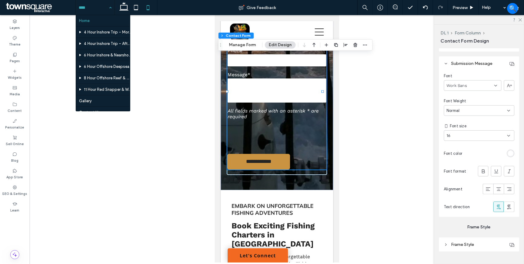
scroll to position [21, 0]
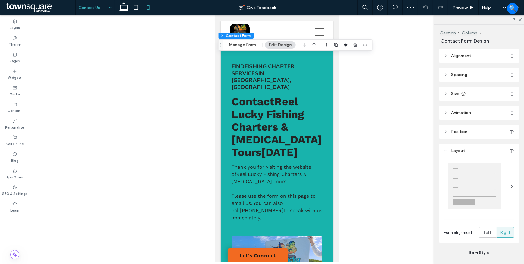
scroll to position [411, 0]
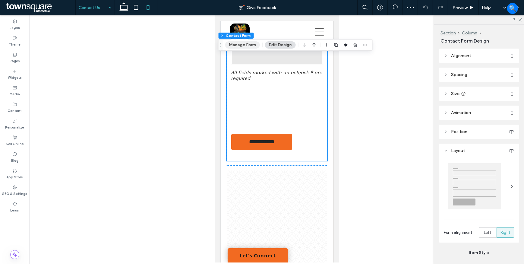
click at [241, 44] on button "Manage Form" at bounding box center [242, 44] width 35 height 7
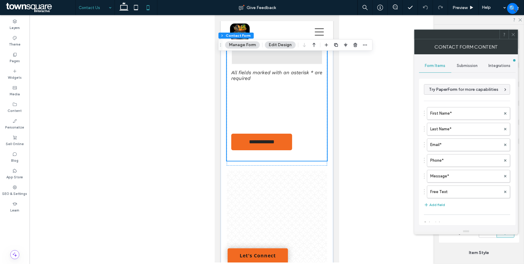
click at [515, 32] on icon at bounding box center [513, 34] width 5 height 5
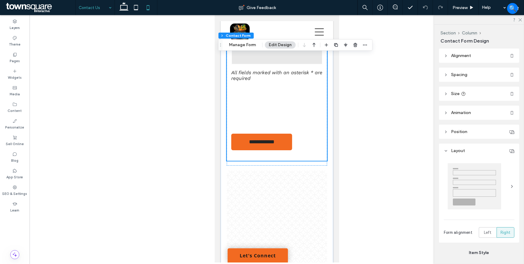
click at [459, 75] on span "Spacing" at bounding box center [459, 74] width 16 height 5
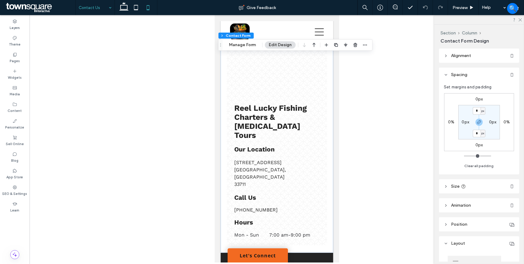
scroll to position [555, 0]
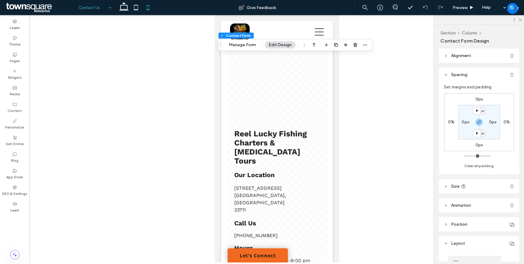
click at [29, 5] on span at bounding box center [40, 8] width 71 height 12
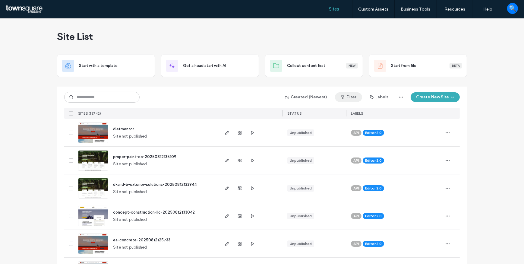
click at [347, 93] on button "Filter" at bounding box center [348, 97] width 27 height 10
